Goal: Participate in discussion: Engage in conversation with other users on a specific topic

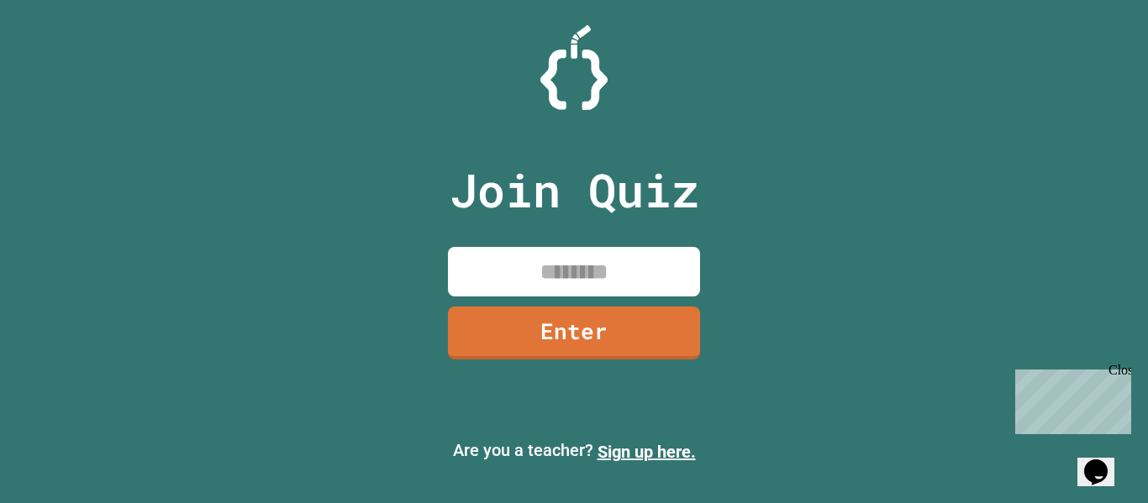
click at [650, 261] on input at bounding box center [574, 272] width 252 height 50
type input "********"
click at [569, 319] on link "Enter" at bounding box center [574, 330] width 244 height 55
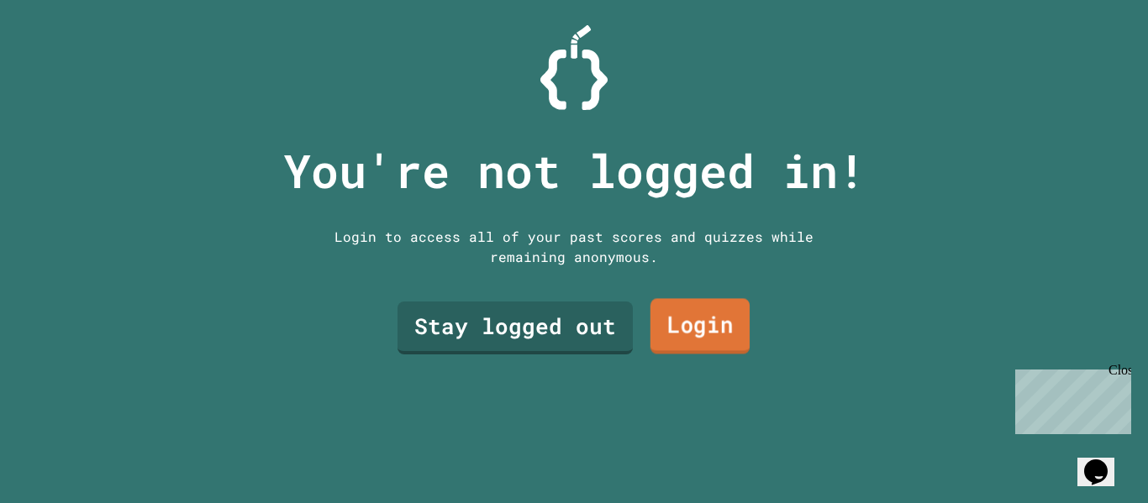
click at [658, 320] on link "Login" at bounding box center [699, 326] width 99 height 55
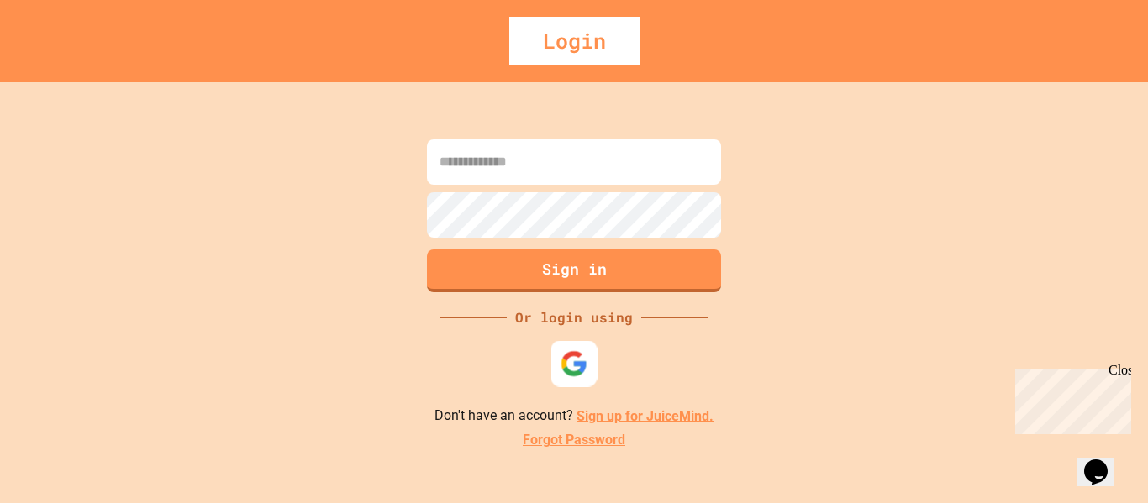
click at [589, 365] on div at bounding box center [574, 363] width 46 height 46
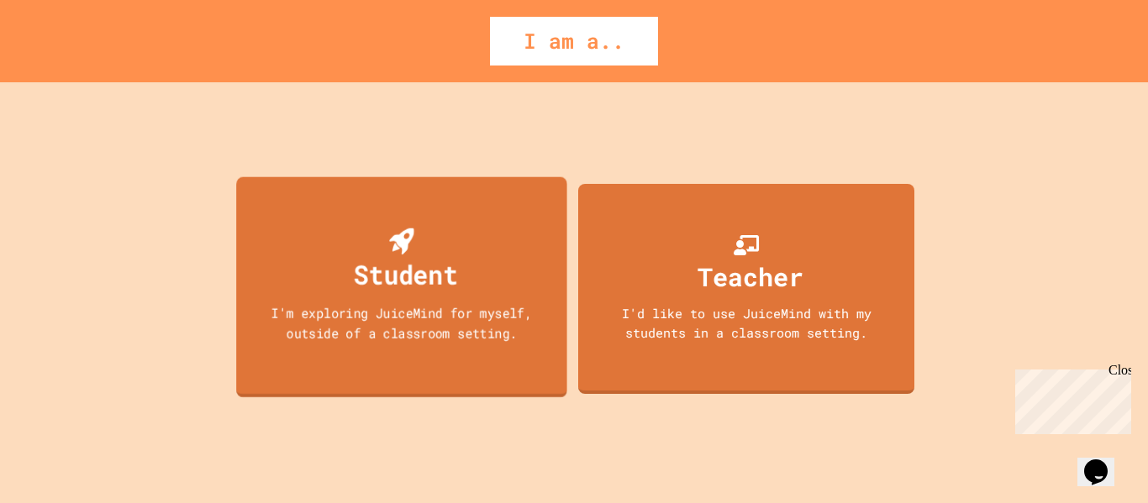
click at [500, 286] on div "Student I'm exploring JuiceMind for myself, outside of a classroom setting." at bounding box center [401, 286] width 331 height 221
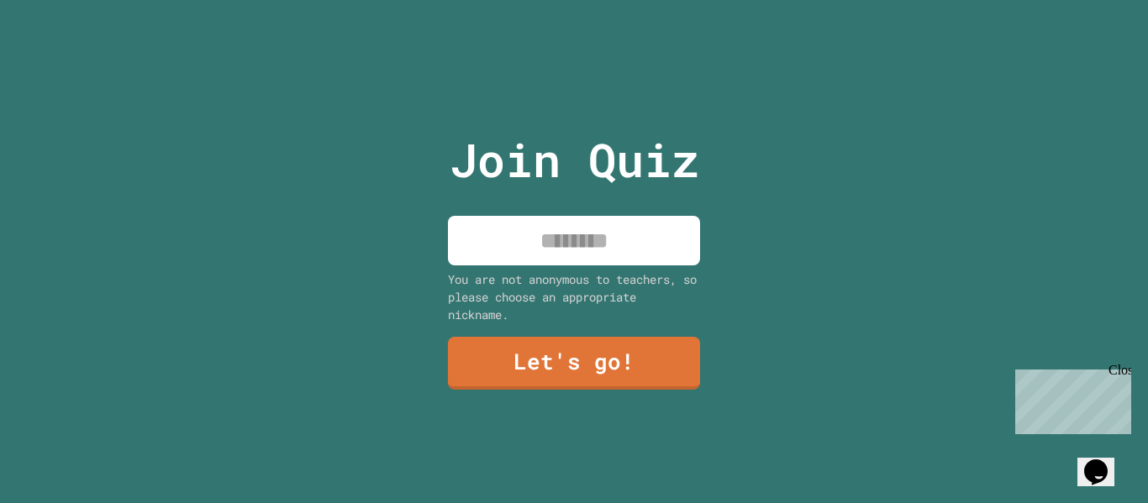
click at [581, 222] on input at bounding box center [574, 241] width 252 height 50
type input "**********"
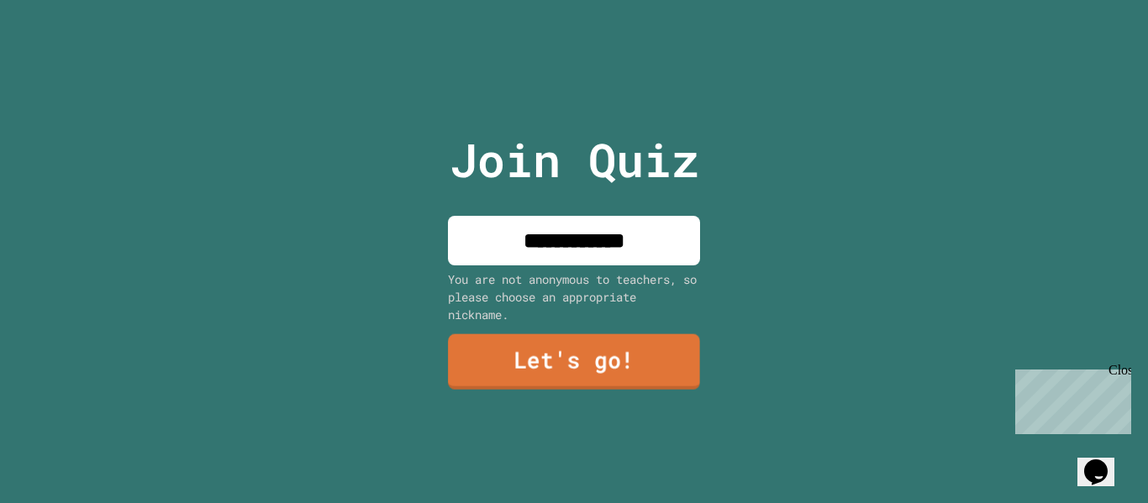
click at [618, 344] on link "Let's go!" at bounding box center [574, 361] width 252 height 55
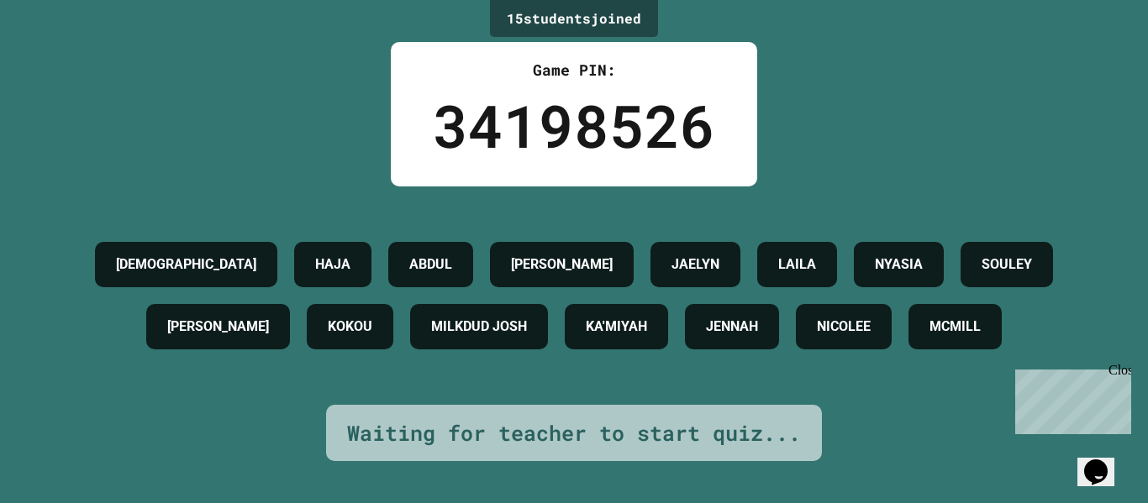
click at [1100, 459] on icon "Opens Chat This icon Opens the chat window." at bounding box center [1095, 472] width 27 height 27
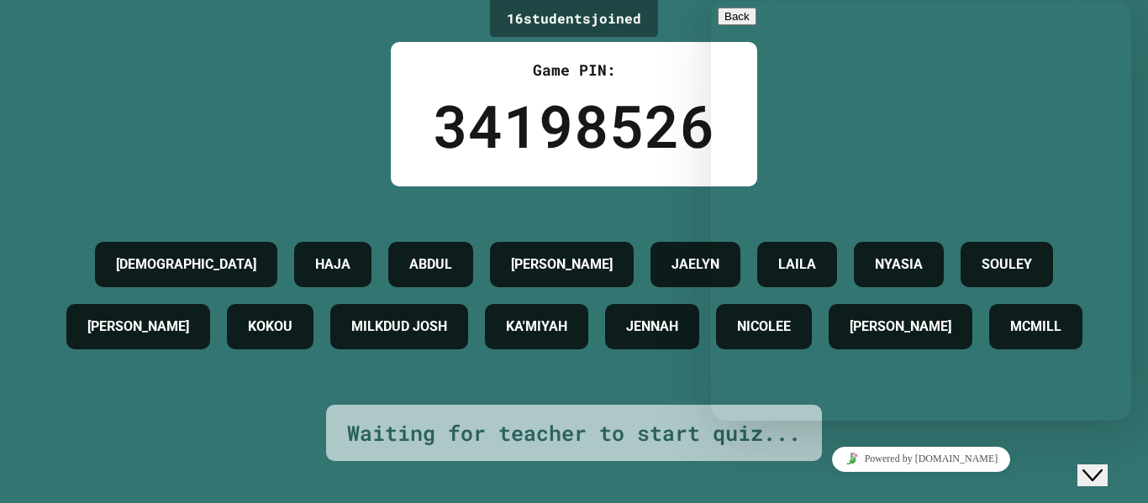
click at [848, 481] on textarea at bounding box center [783, 487] width 130 height 13
type textarea "**"
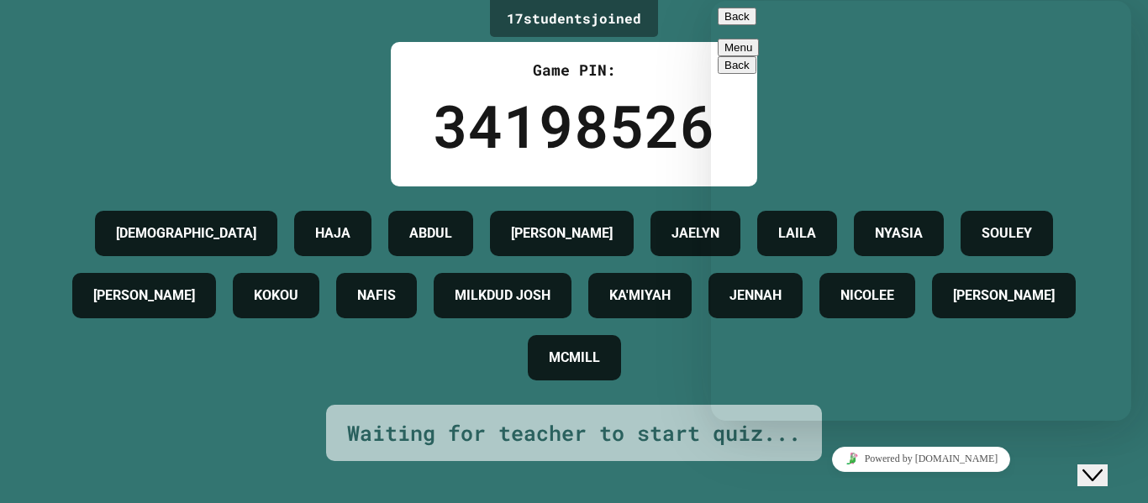
type textarea "*****"
click at [736, 24] on button "Back" at bounding box center [737, 17] width 39 height 18
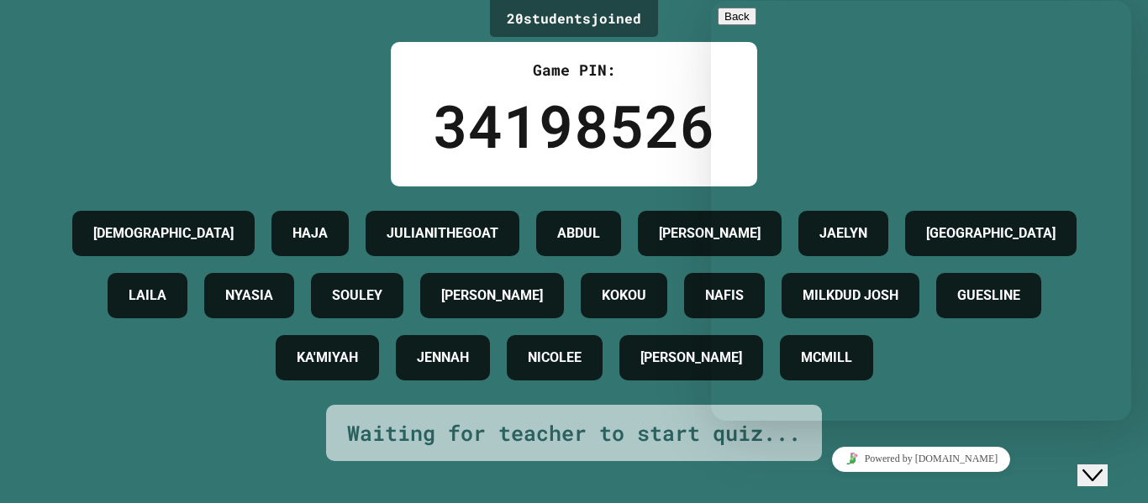
click at [329, 389] on div "JAHVAUNI [PERSON_NAME] [PERSON_NAME] LAILA [PERSON_NAME] [PERSON_NAME] [PERSON_…" at bounding box center [574, 295] width 1064 height 187
click at [1103, 474] on button "Close Chat This icon closes the chat window." at bounding box center [1092, 476] width 30 height 22
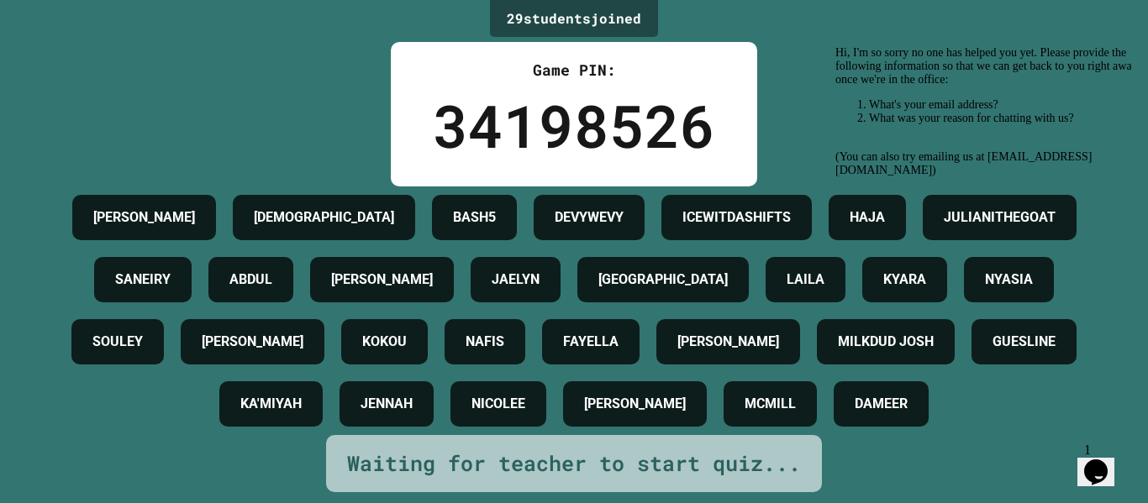
click at [1107, 473] on icon "Opens Chat This icon Opens the chat window." at bounding box center [1095, 472] width 27 height 27
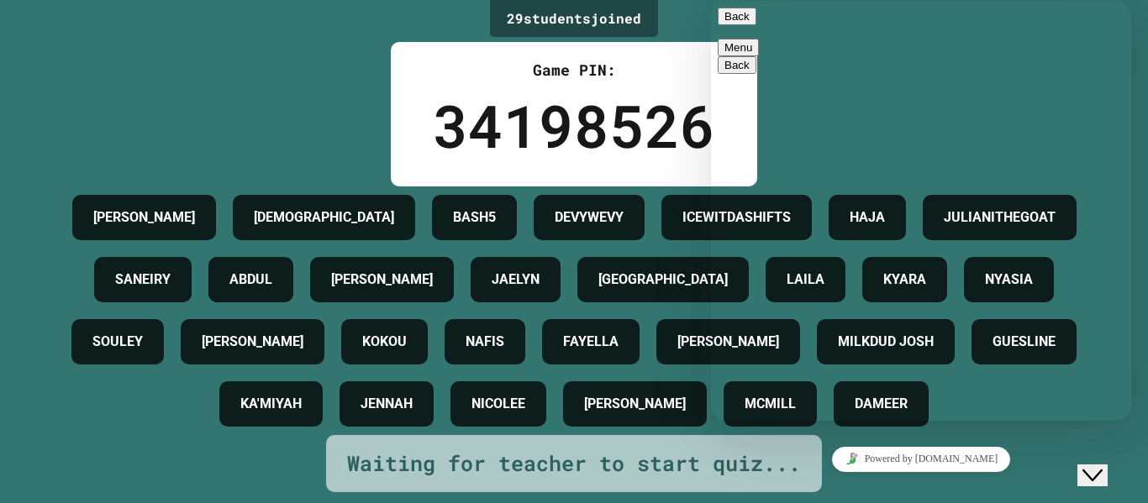
click at [740, 25] on button "Back" at bounding box center [737, 17] width 39 height 18
click at [1102, 470] on icon "Chat widget" at bounding box center [1092, 476] width 20 height 12
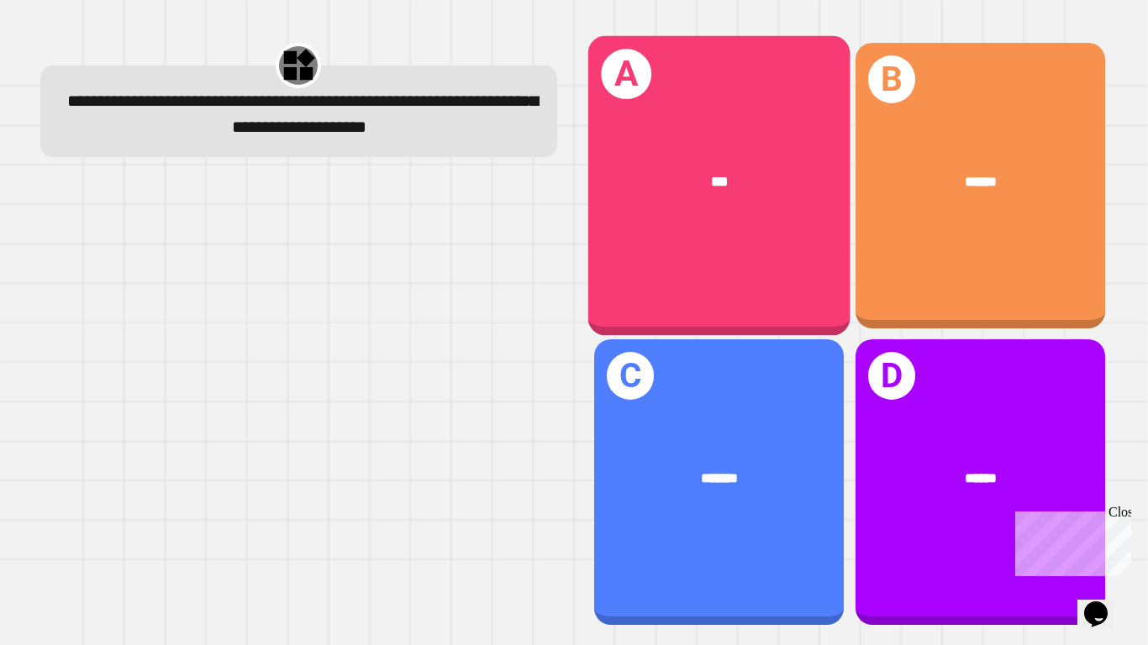
click at [798, 306] on div "A ***" at bounding box center [718, 185] width 262 height 300
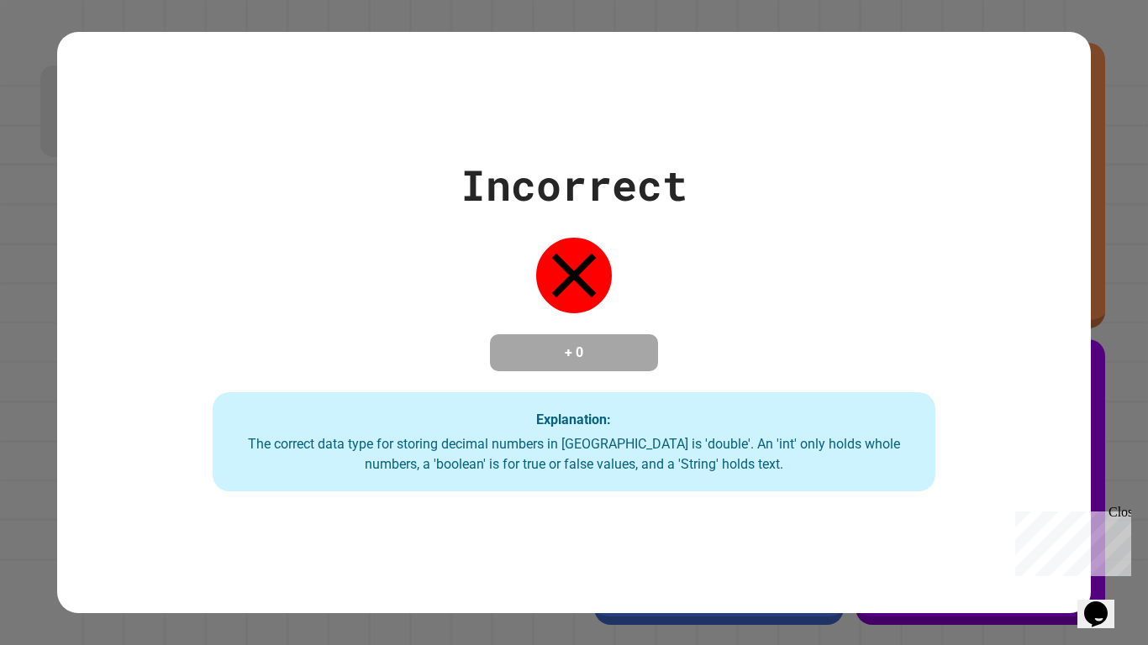
click at [811, 342] on div "Incorrect + 0 Explanation: The correct data type for storing decimal numbers in…" at bounding box center [573, 323] width 1033 height 338
click at [476, 382] on div "Incorrect + 0 Explanation: The correct data type for storing decimal numbers in…" at bounding box center [573, 323] width 1033 height 338
click at [1145, 439] on div "Incorrect + 0 Explanation: The correct data type for storing decimal numbers in…" at bounding box center [574, 322] width 1148 height 645
click at [1123, 502] on div "Close" at bounding box center [1118, 515] width 21 height 21
click at [1085, 502] on div "Incorrect + 0 Explanation: The correct data type for storing decimal numbers in…" at bounding box center [573, 322] width 1033 height 581
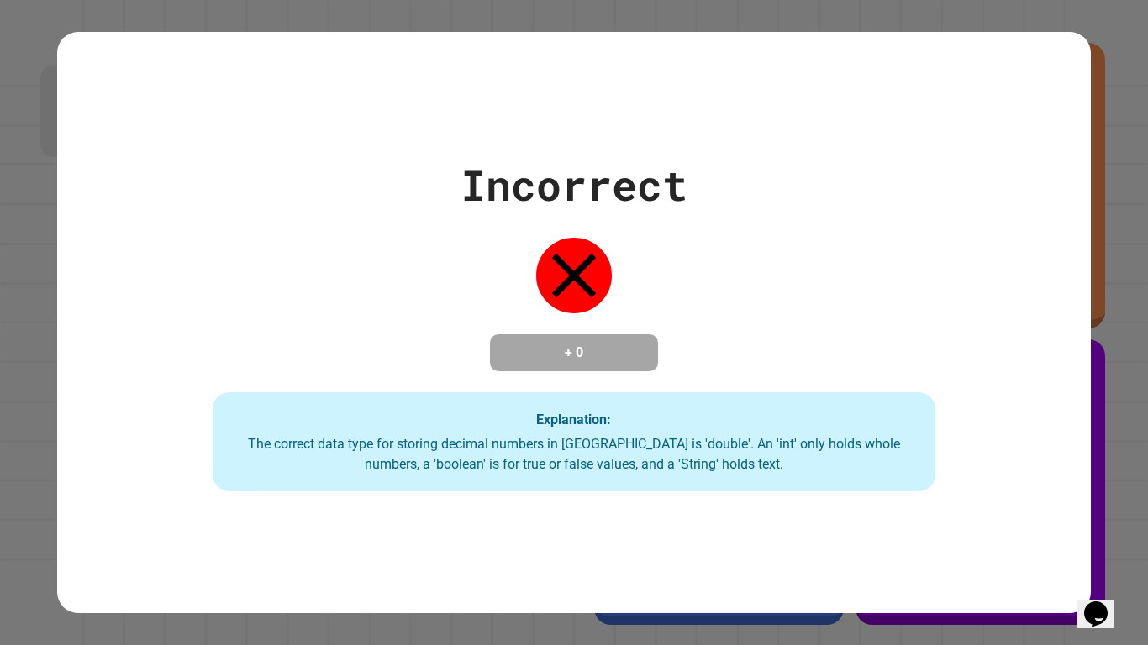
click at [1085, 502] on div "Incorrect + 0 Explanation: The correct data type for storing decimal numbers in…" at bounding box center [573, 322] width 1033 height 581
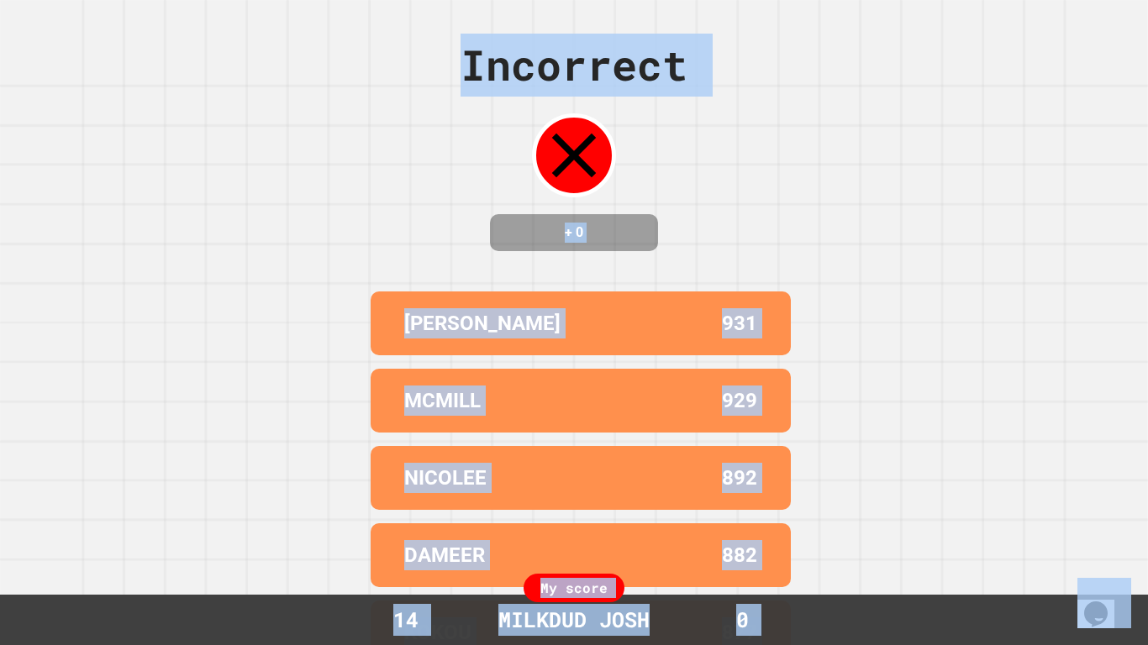
scroll to position [41, 0]
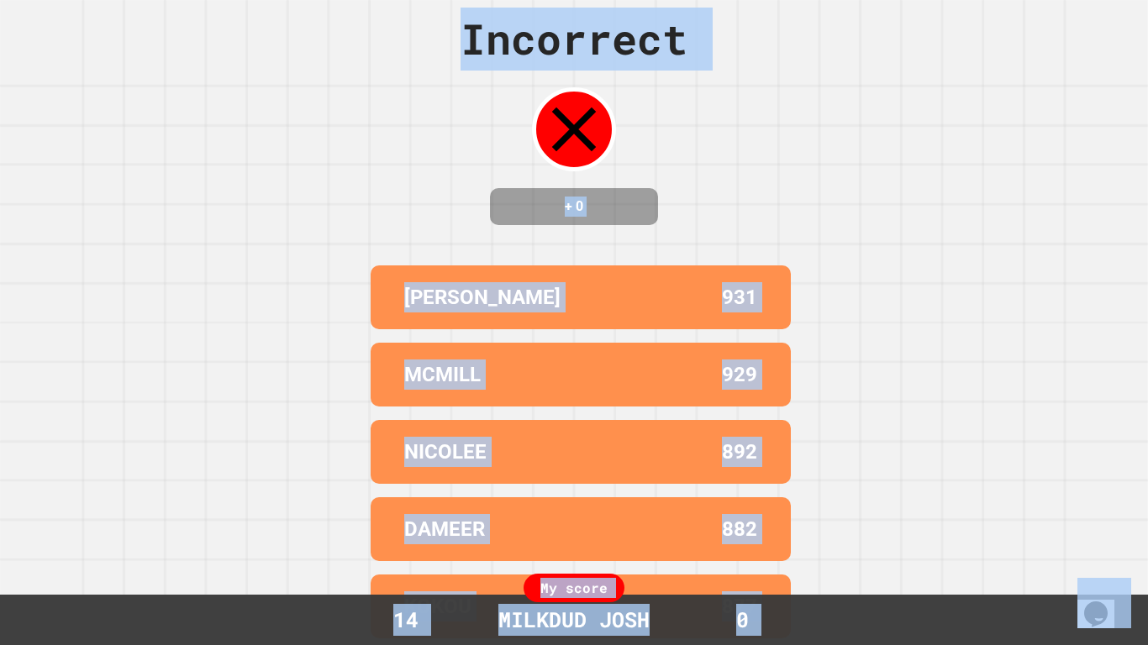
click at [913, 423] on div "Incorrect + 0 [PERSON_NAME] 931 MCMILL 929 NICOLEE 892 DAMEER 882 KOKOU 877 My …" at bounding box center [574, 296] width 1148 height 645
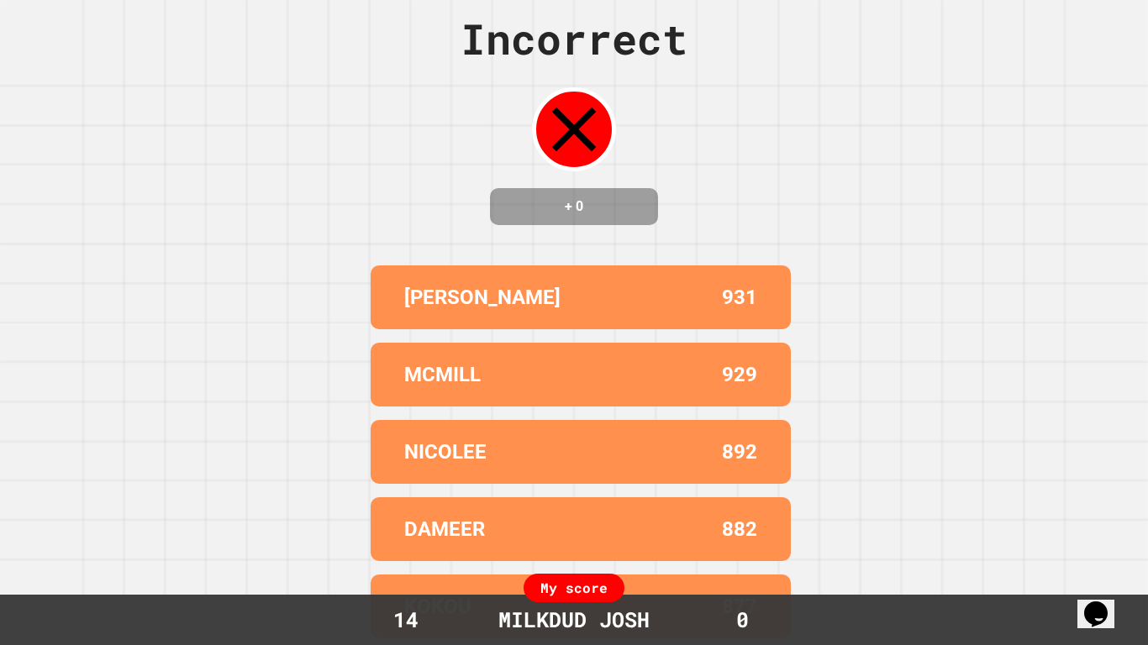
scroll to position [0, 0]
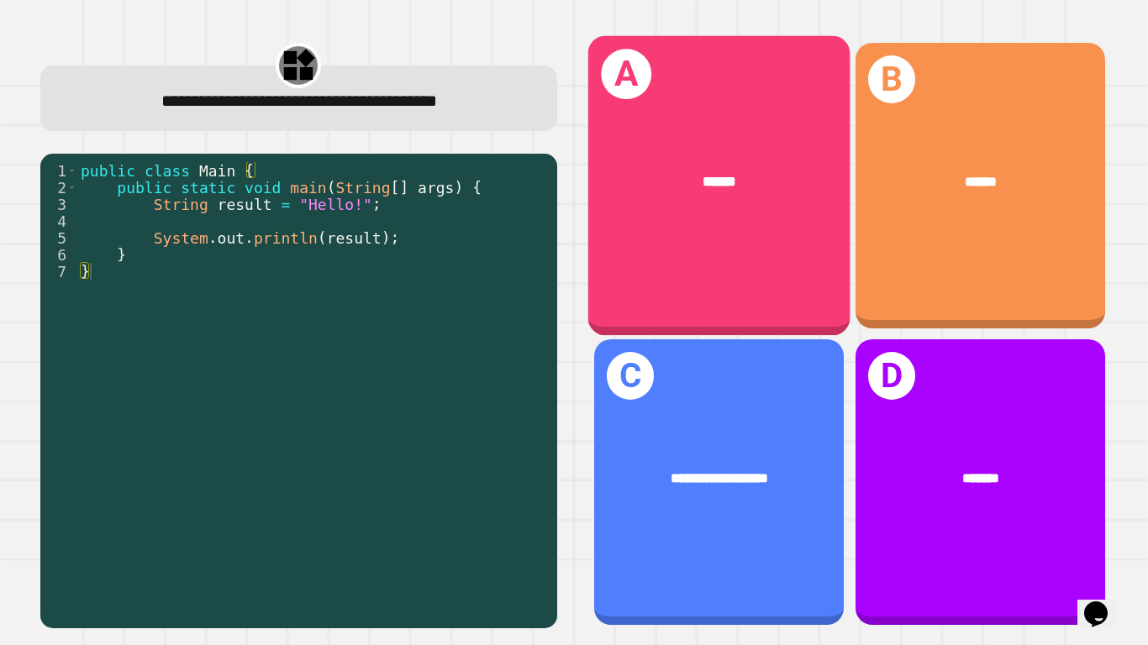
click at [768, 292] on div "A ******" at bounding box center [718, 185] width 262 height 300
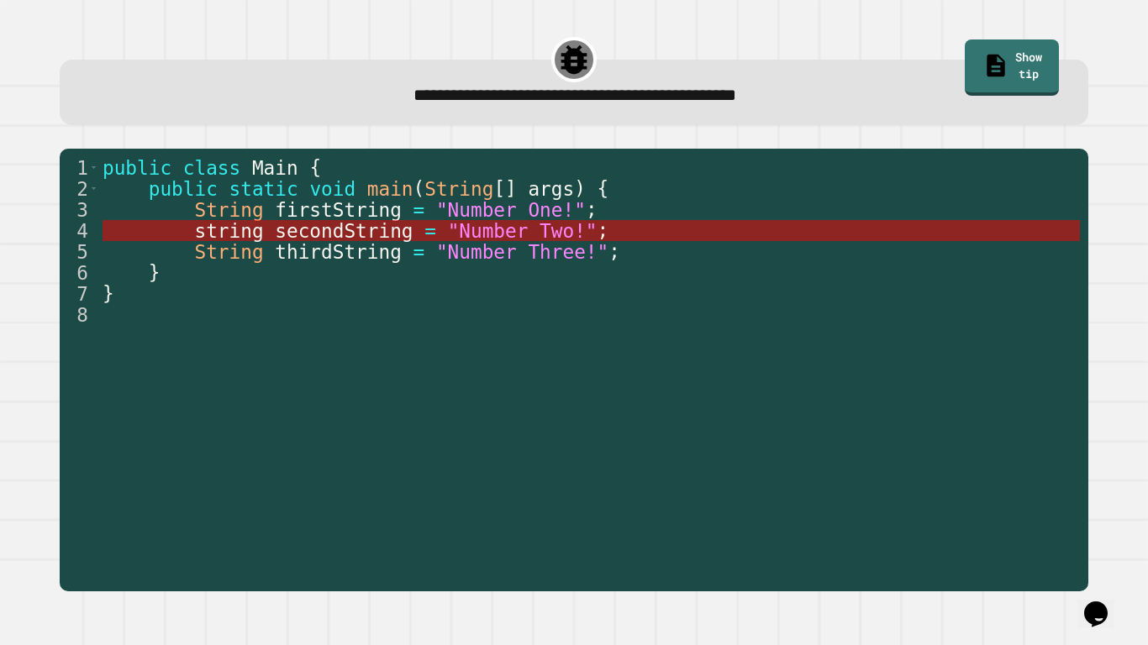
click at [507, 232] on span ""Number Two!"" at bounding box center [523, 231] width 150 height 22
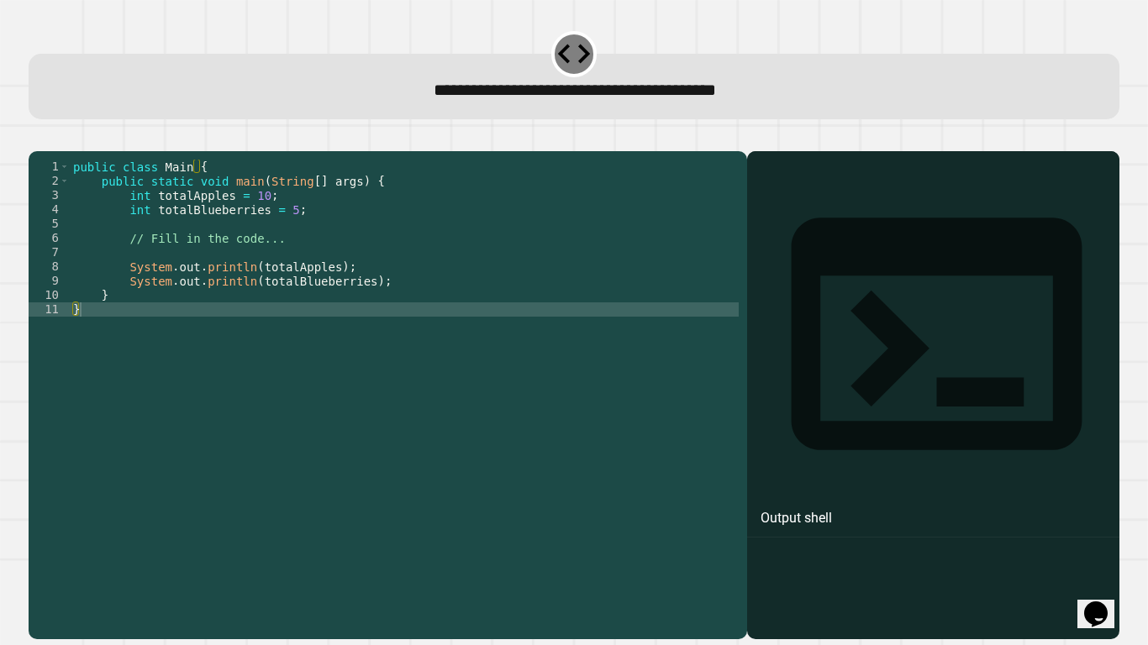
click at [287, 239] on div "public class Main { public static void main ( String [ ] args ) { int totalAppl…" at bounding box center [404, 388] width 669 height 457
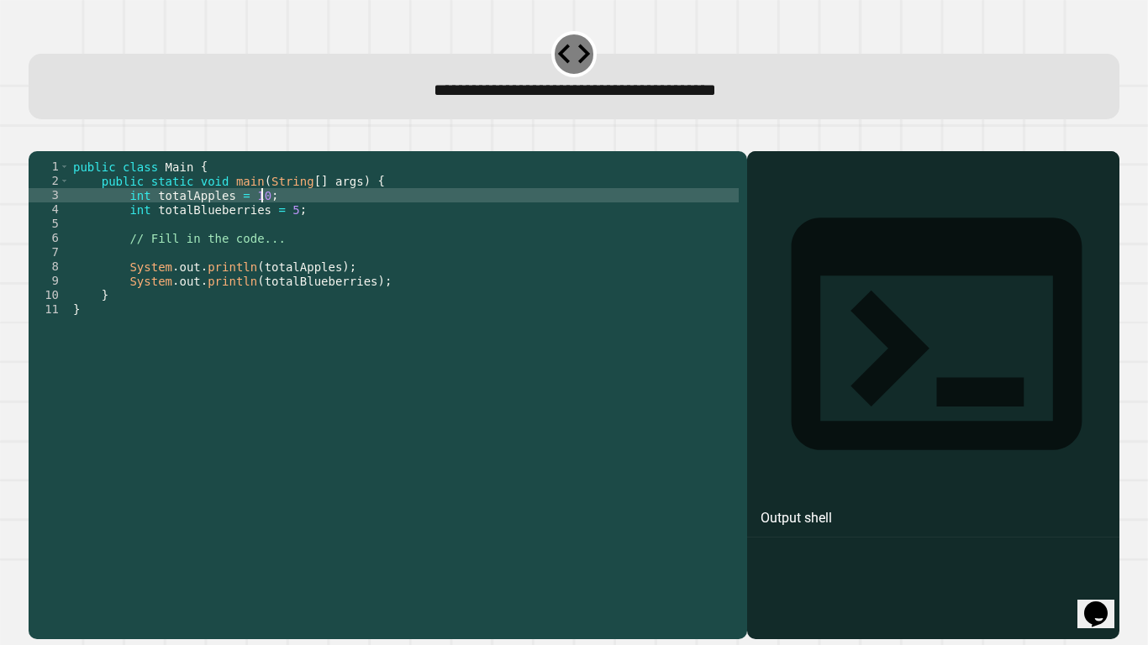
click at [260, 225] on div "public class Main { public static void main ( String [ ] args ) { int totalAppl…" at bounding box center [404, 388] width 669 height 457
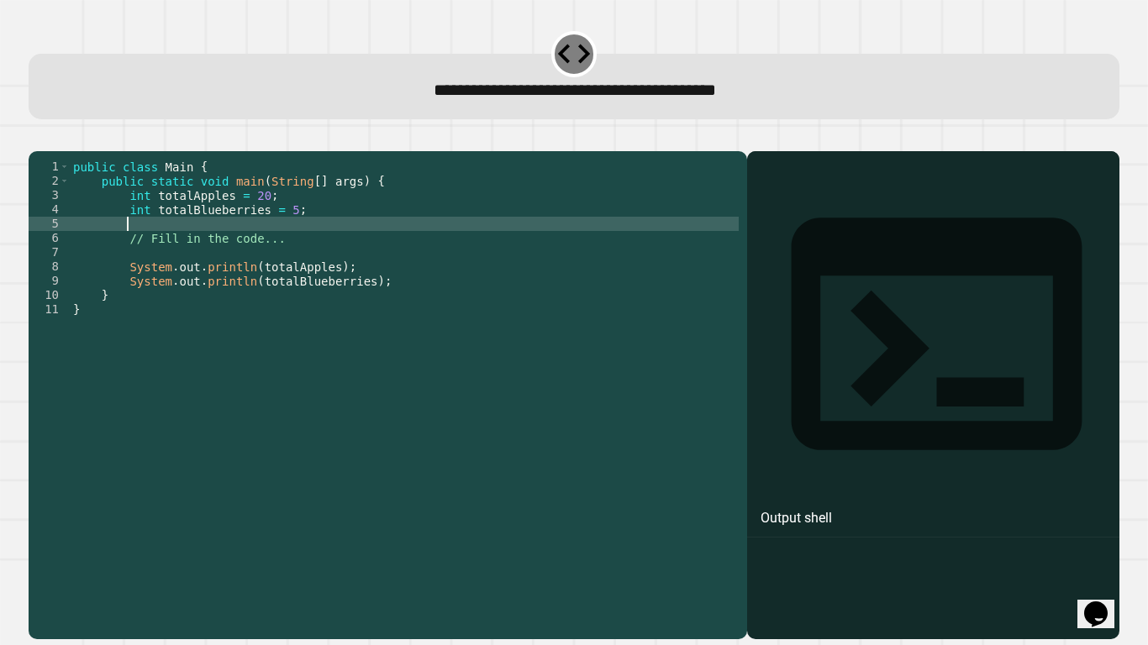
click at [285, 243] on div "public class Main { public static void main ( String [ ] args ) { int totalAppl…" at bounding box center [404, 388] width 669 height 457
click at [292, 243] on div "public class Main { public static void main ( String [ ] args ) { int totalAppl…" at bounding box center [404, 388] width 669 height 457
click at [287, 239] on div "public class Main { public static void main ( String [ ] args ) { int totalAppl…" at bounding box center [404, 388] width 669 height 457
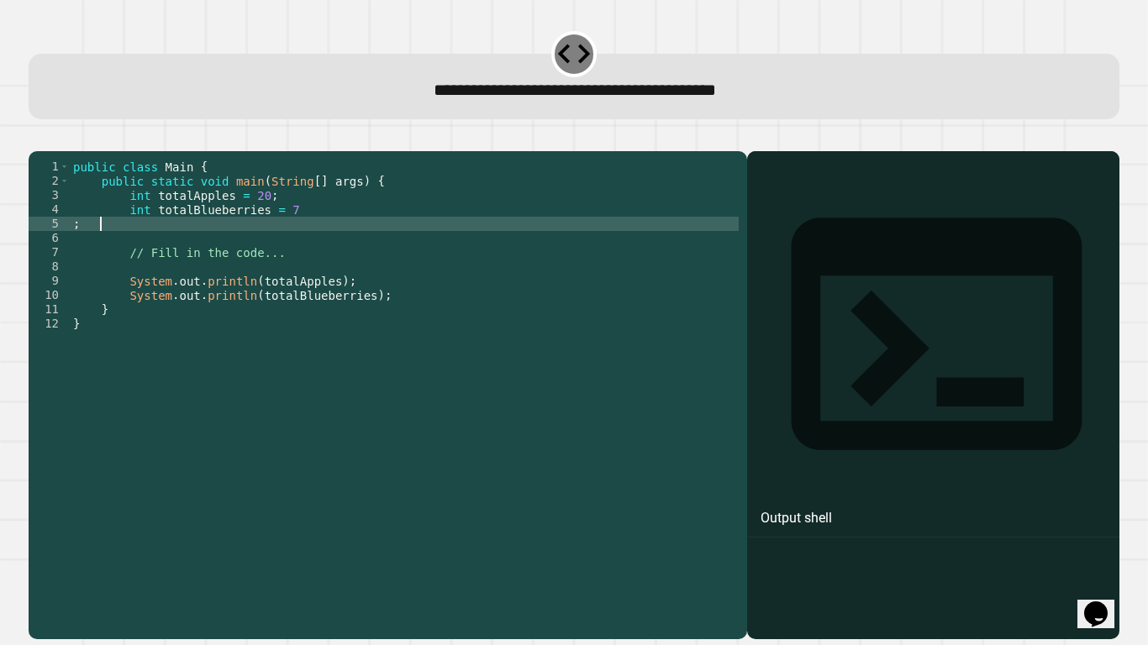
scroll to position [0, 3]
click at [37, 138] on button "button" at bounding box center [37, 138] width 0 height 0
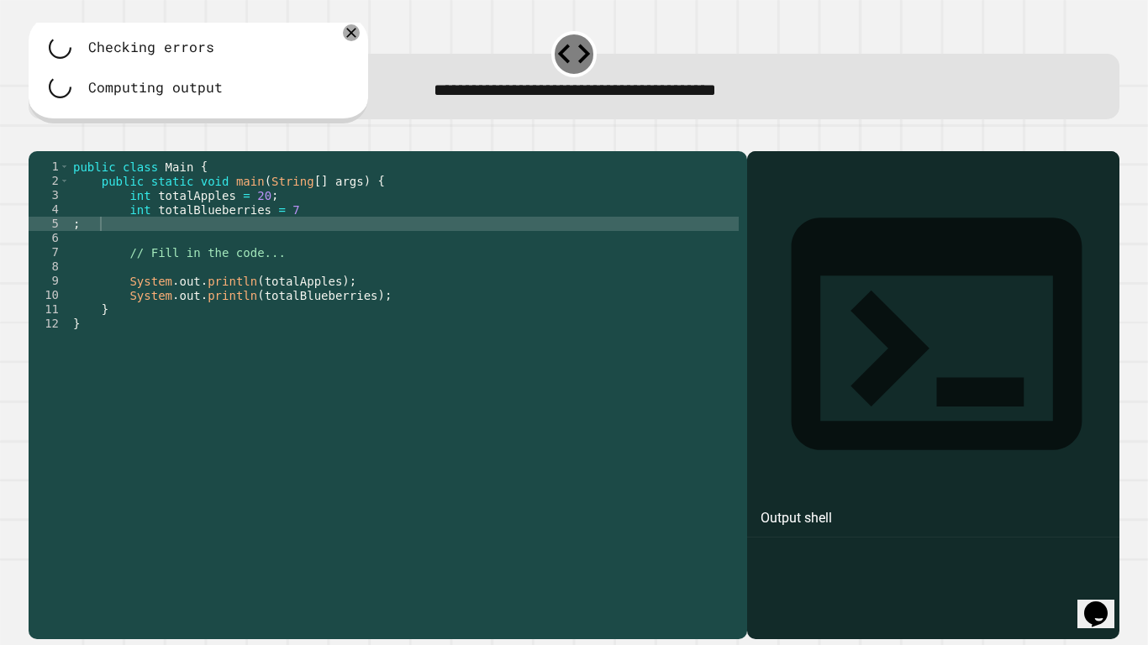
click at [54, 138] on icon "button" at bounding box center [54, 138] width 0 height 0
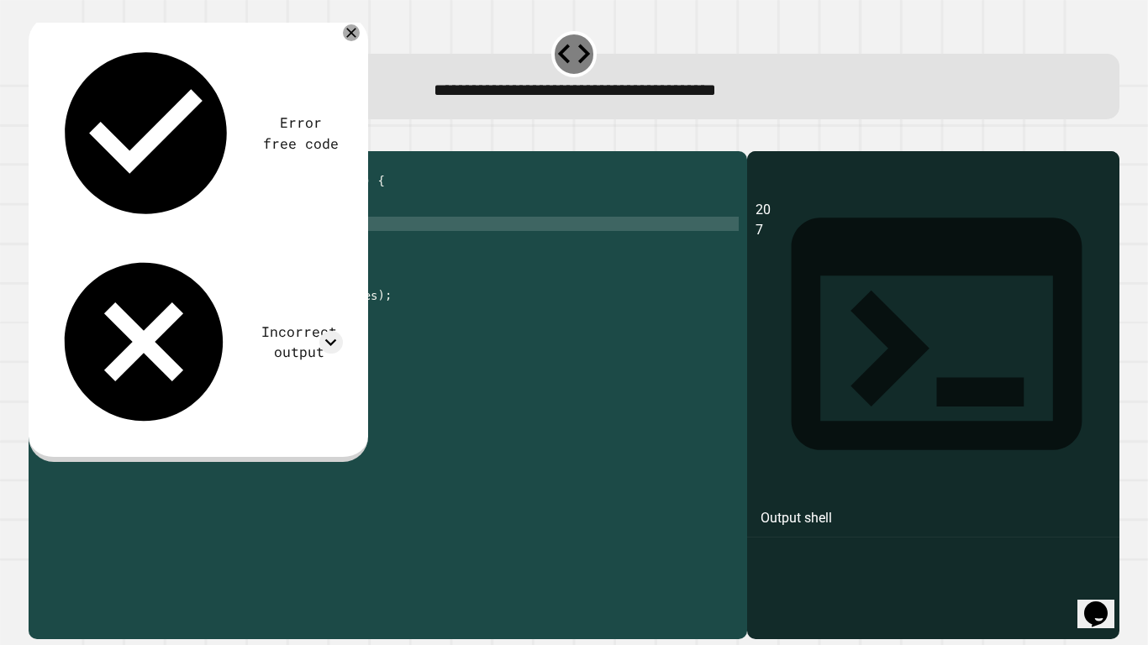
click at [260, 113] on div "Error free code" at bounding box center [301, 133] width 83 height 41
click at [71, 138] on icon "button" at bounding box center [71, 138] width 0 height 0
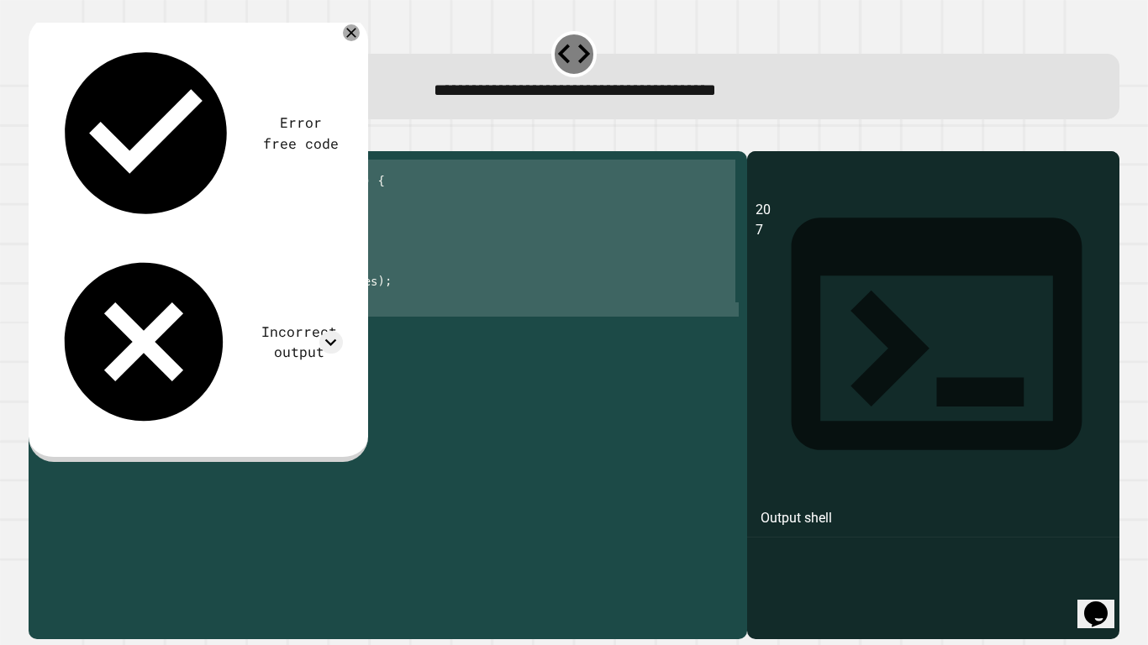
click at [290, 236] on div "public class Main { public static void main ( String [ ] args ) { int totalAppl…" at bounding box center [404, 374] width 669 height 429
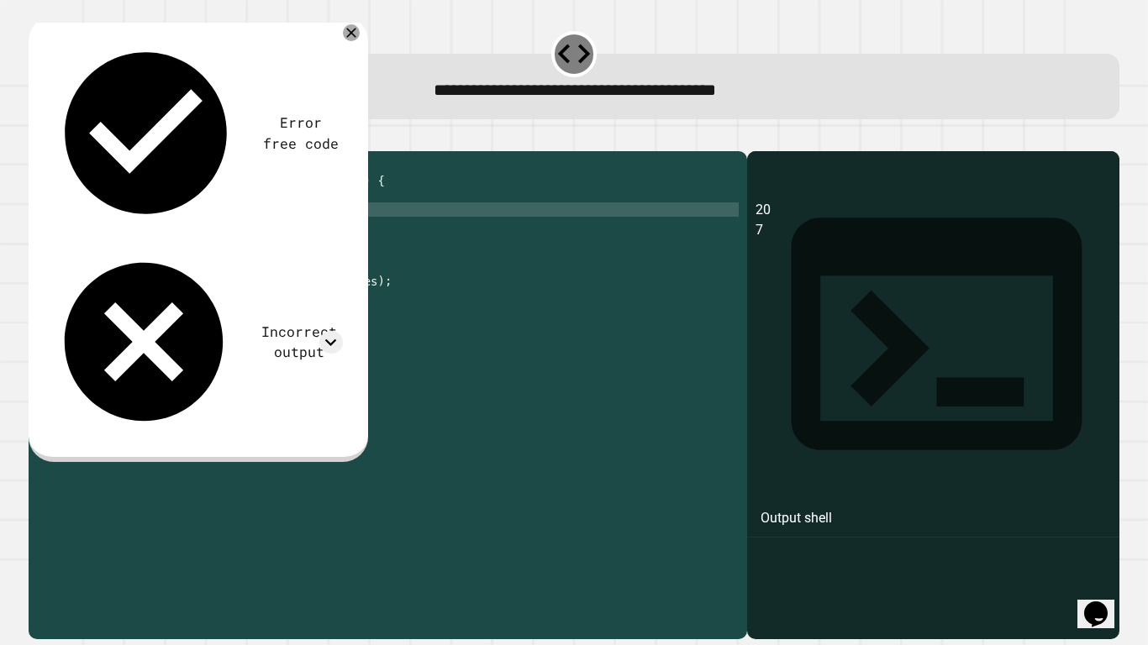
scroll to position [0, 28]
type textarea "**********"
click at [37, 138] on icon "button" at bounding box center [37, 138] width 0 height 0
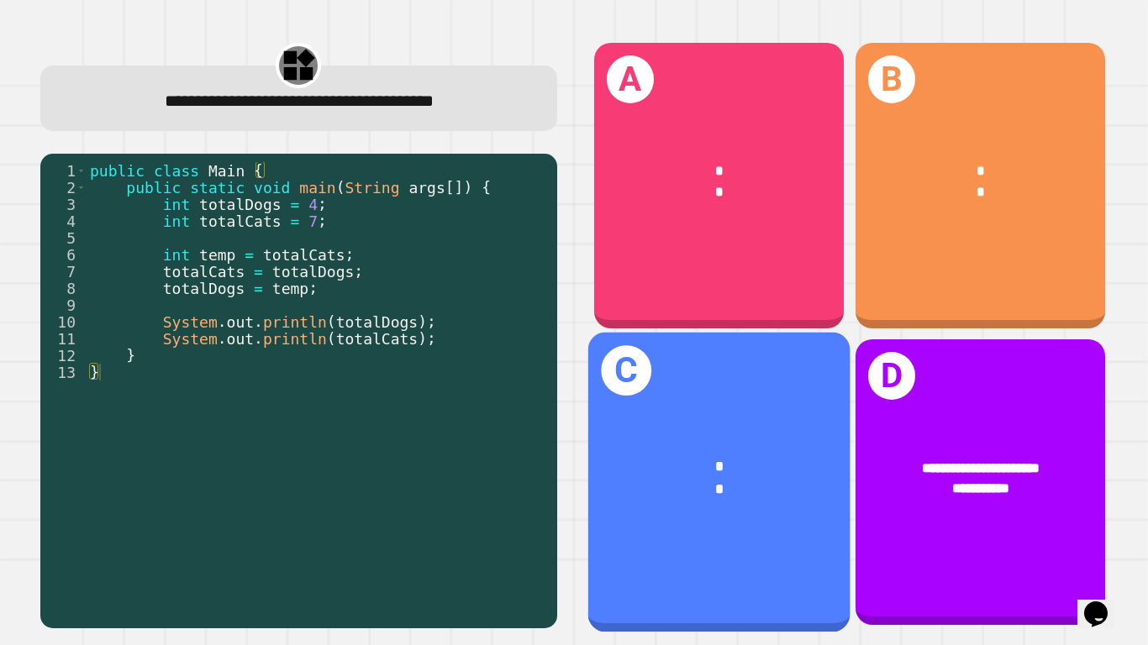
click at [787, 470] on div "*" at bounding box center [719, 467] width 203 height 22
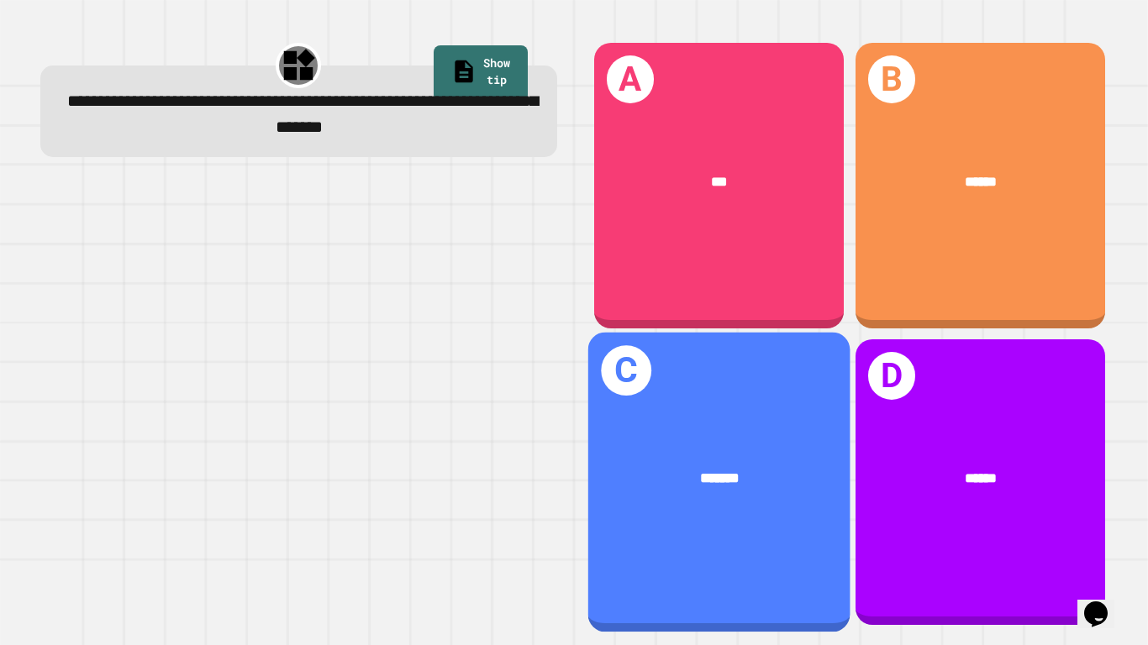
click at [700, 471] on span "*******" at bounding box center [719, 478] width 39 height 14
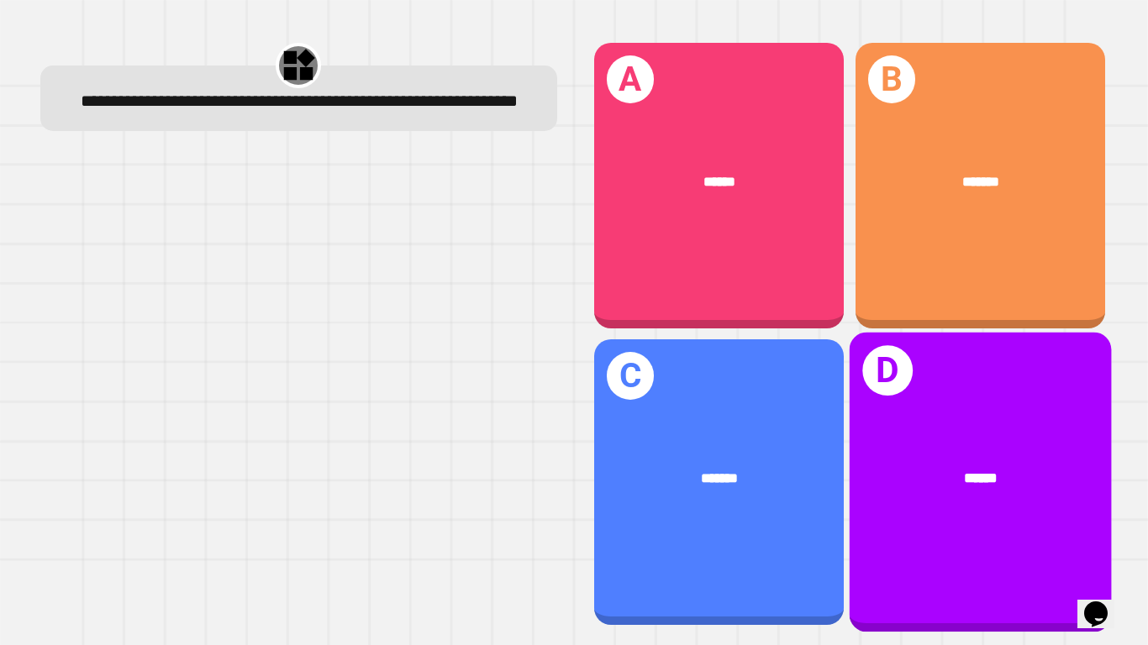
click at [987, 415] on div "D ******" at bounding box center [980, 483] width 262 height 300
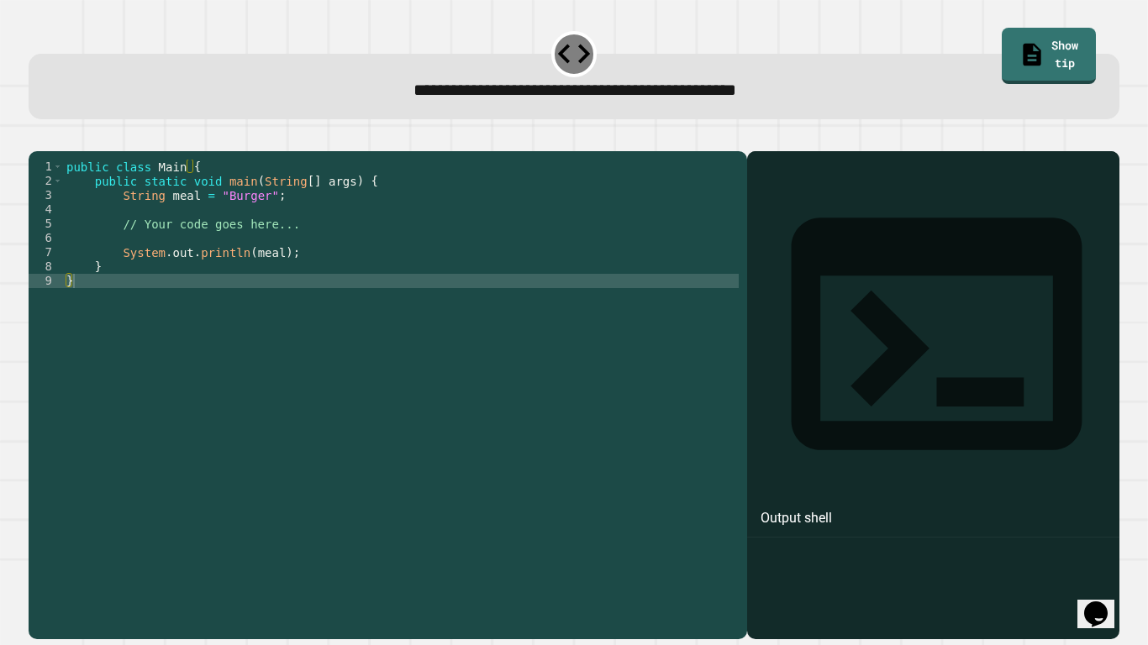
click at [276, 282] on div "public class Main { public static void main ( String [ ] args ) { String meal =…" at bounding box center [401, 388] width 676 height 457
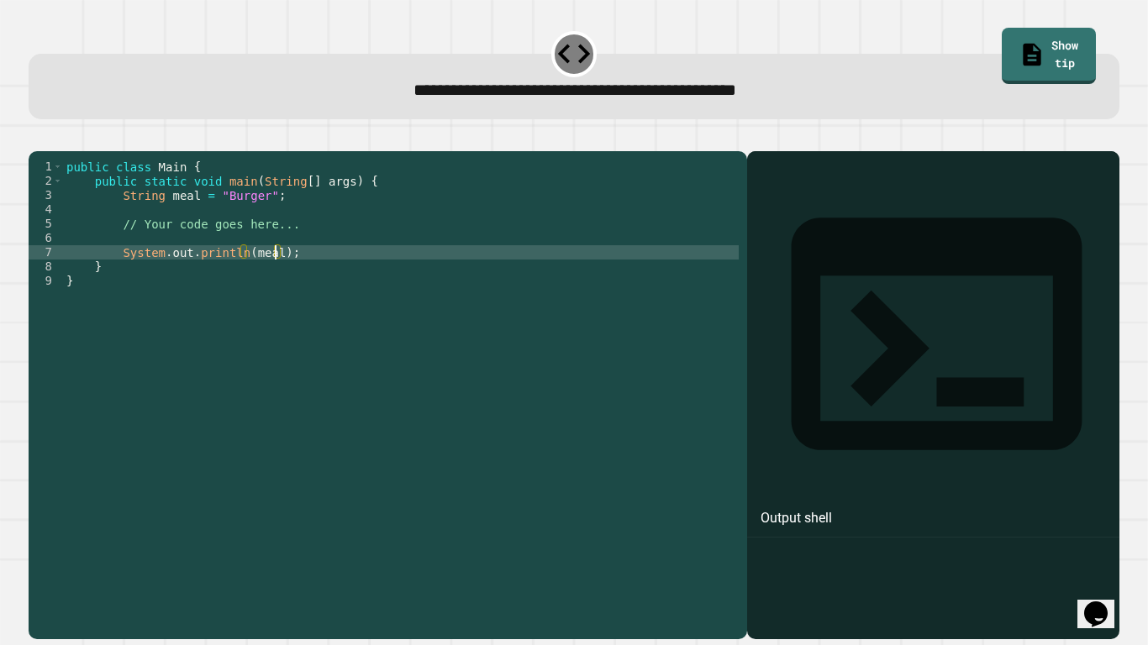
click at [268, 277] on div "public class Main { public static void main ( String [ ] args ) { String meal =…" at bounding box center [401, 388] width 676 height 457
click at [261, 231] on div "public class Main { public static void main ( String [ ] args ) { String meal =…" at bounding box center [401, 388] width 676 height 457
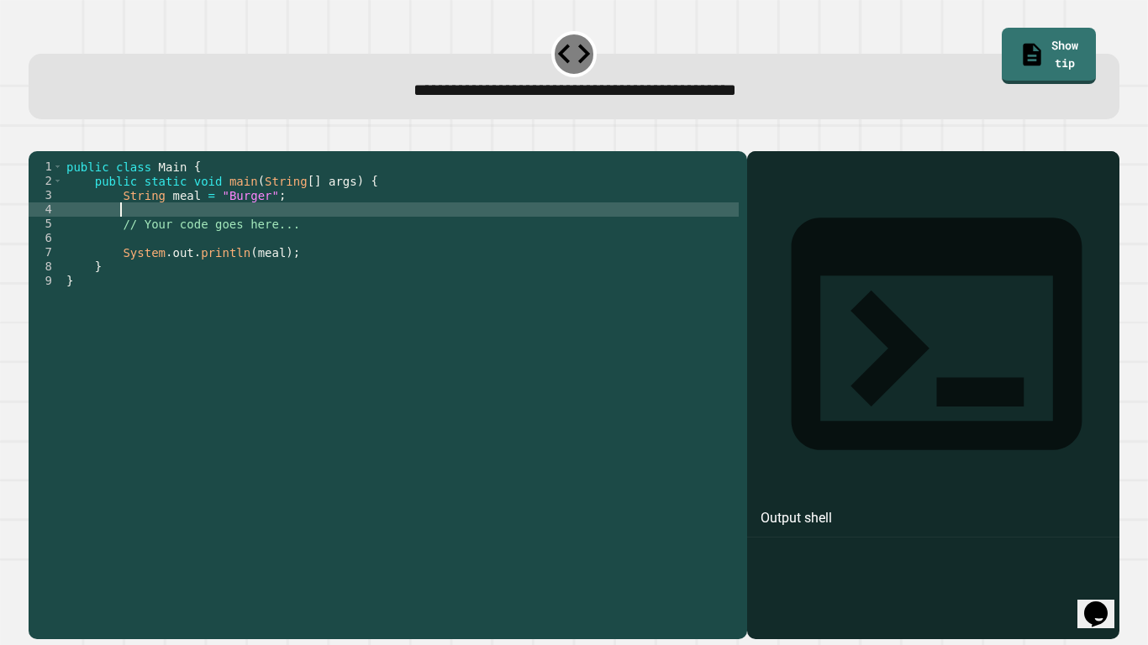
click at [260, 218] on div "public class Main { public static void main ( String [ ] args ) { String meal =…" at bounding box center [401, 388] width 676 height 457
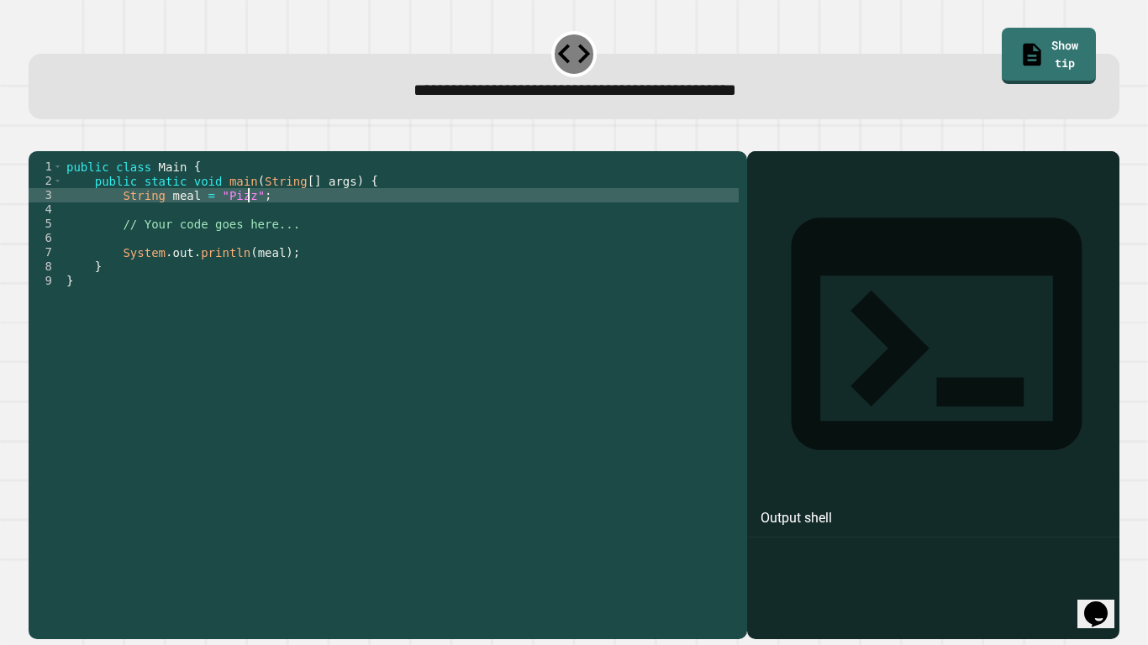
scroll to position [0, 24]
type textarea "**********"
click at [53, 152] on icon "button" at bounding box center [48, 148] width 9 height 12
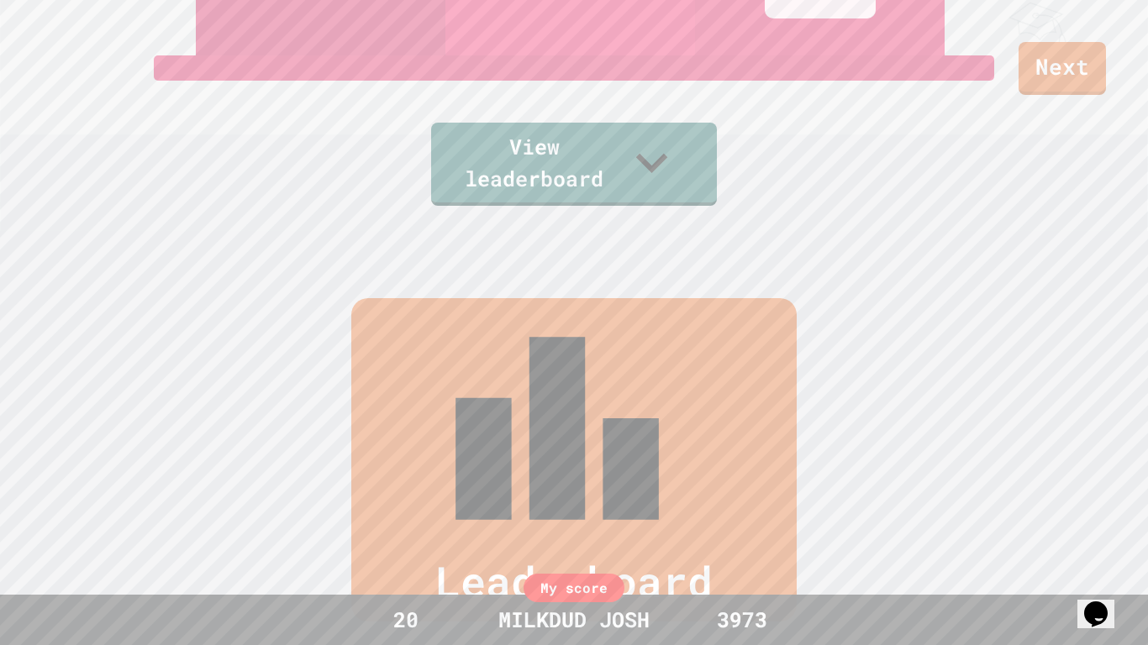
scroll to position [443, 0]
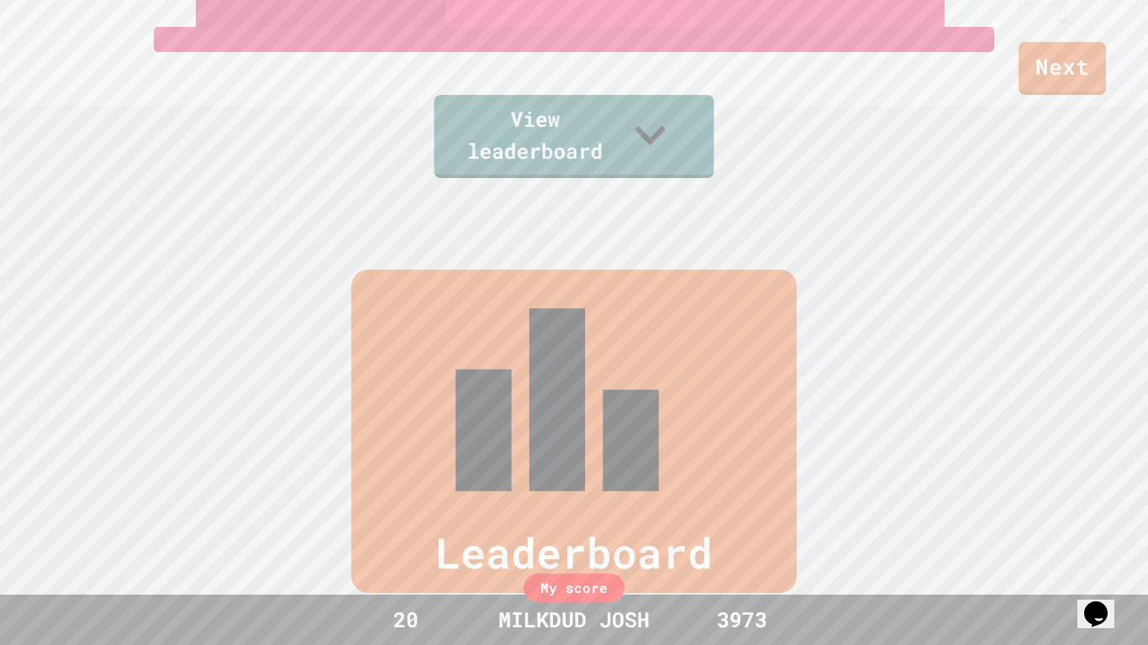
click at [586, 171] on link "View leaderboard" at bounding box center [573, 134] width 288 height 87
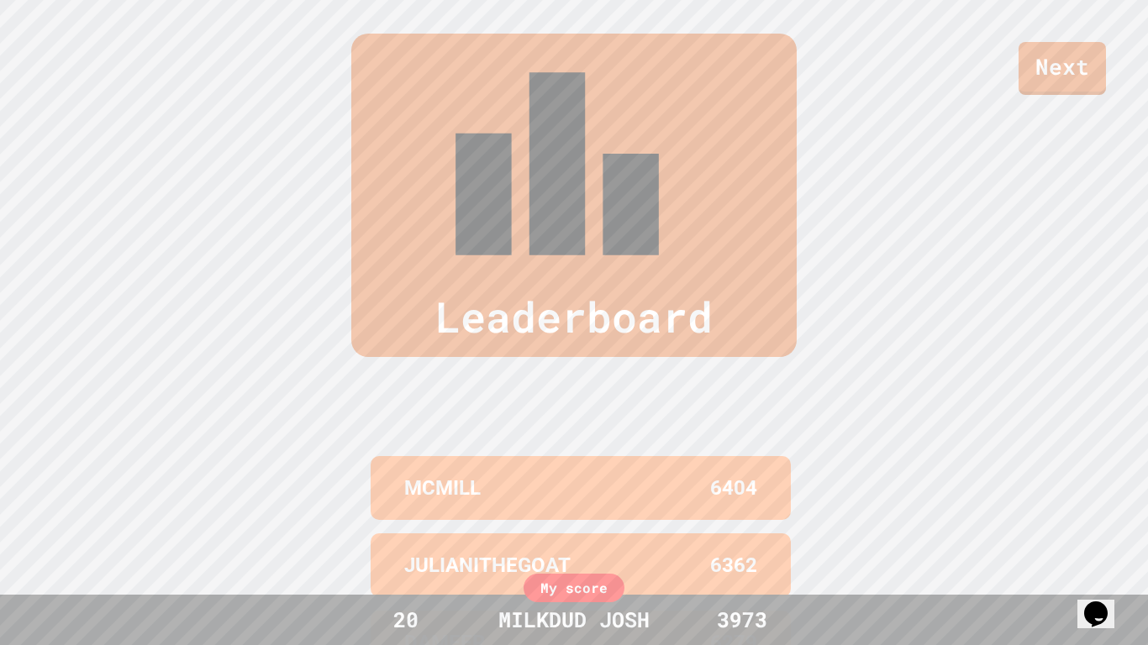
scroll to position [693, 0]
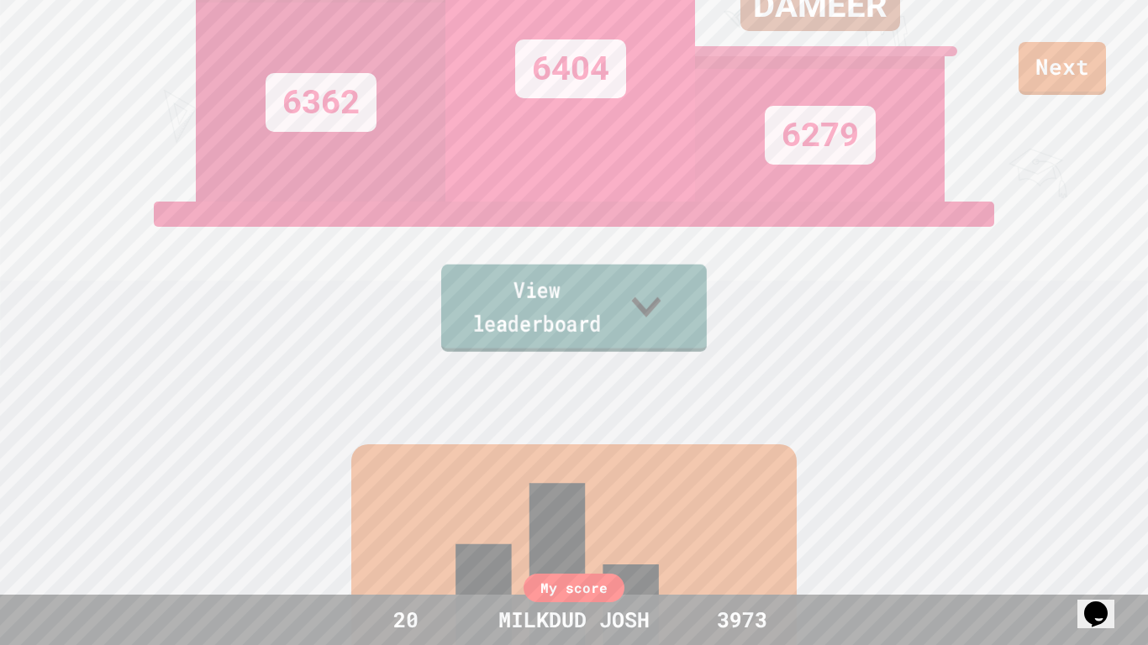
click at [676, 331] on icon at bounding box center [646, 306] width 59 height 66
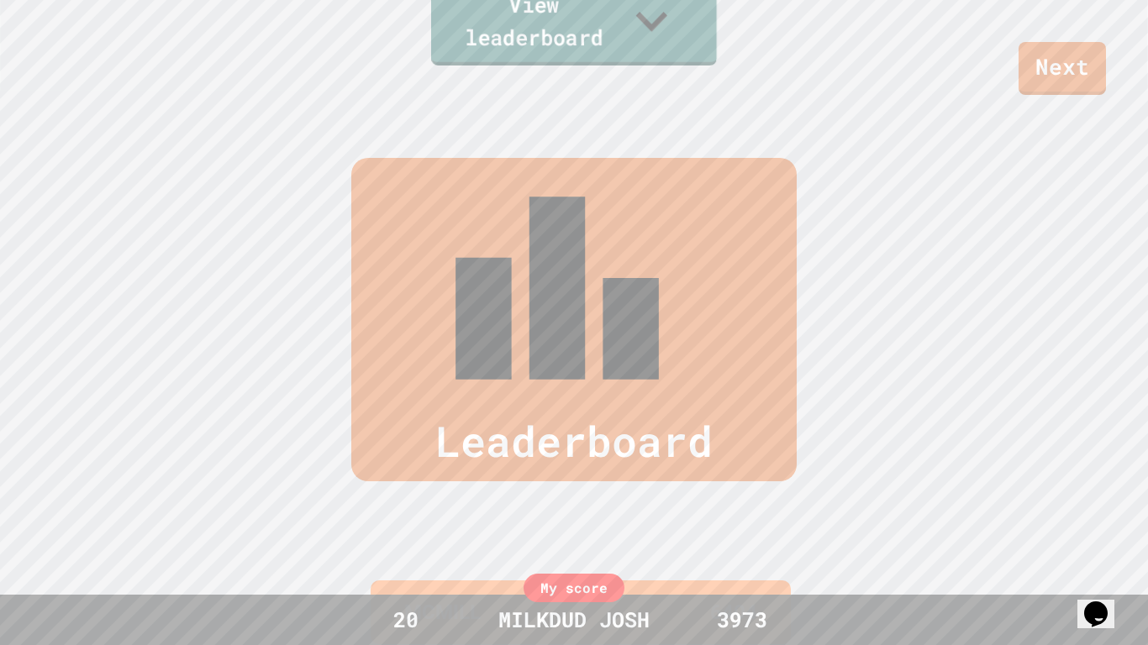
scroll to position [645, 0]
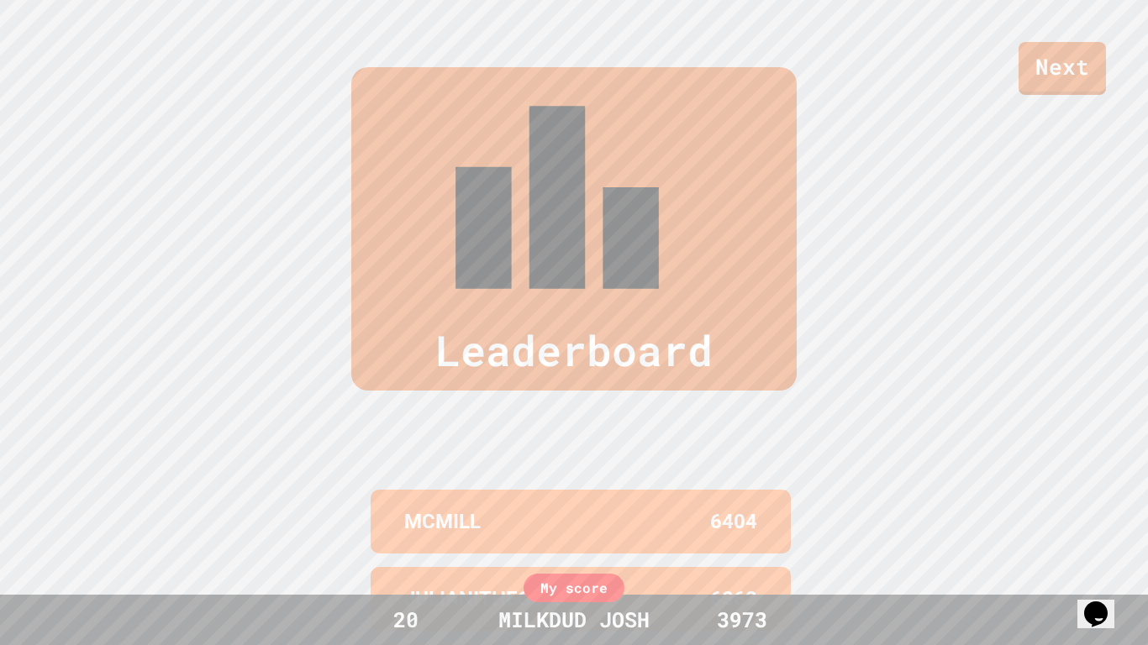
click at [766, 101] on div "Leaderboard" at bounding box center [573, 228] width 445 height 323
click at [1050, 92] on link "Next" at bounding box center [1062, 66] width 86 height 55
